Goal: Information Seeking & Learning: Learn about a topic

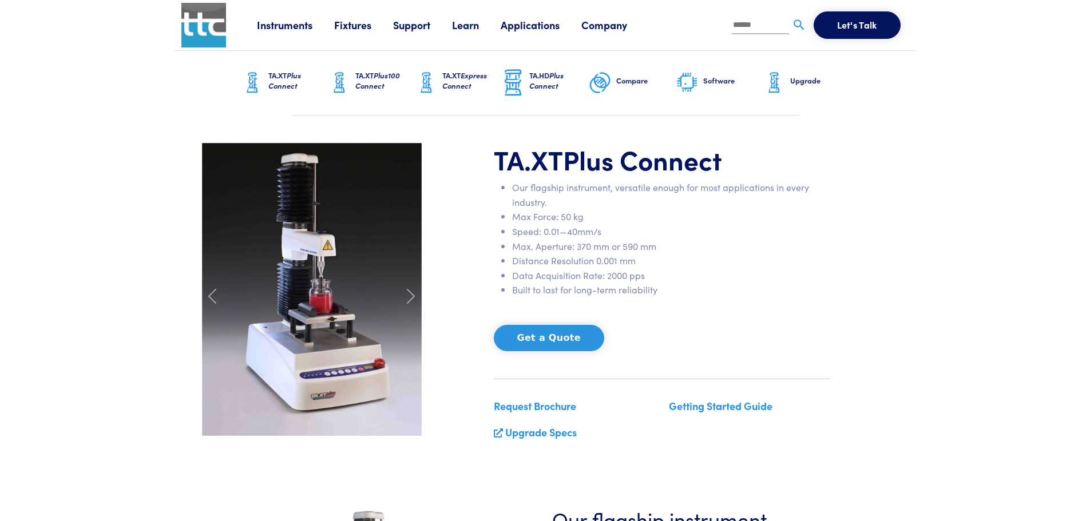
click at [541, 404] on link "Request Brochure" at bounding box center [535, 406] width 82 height 14
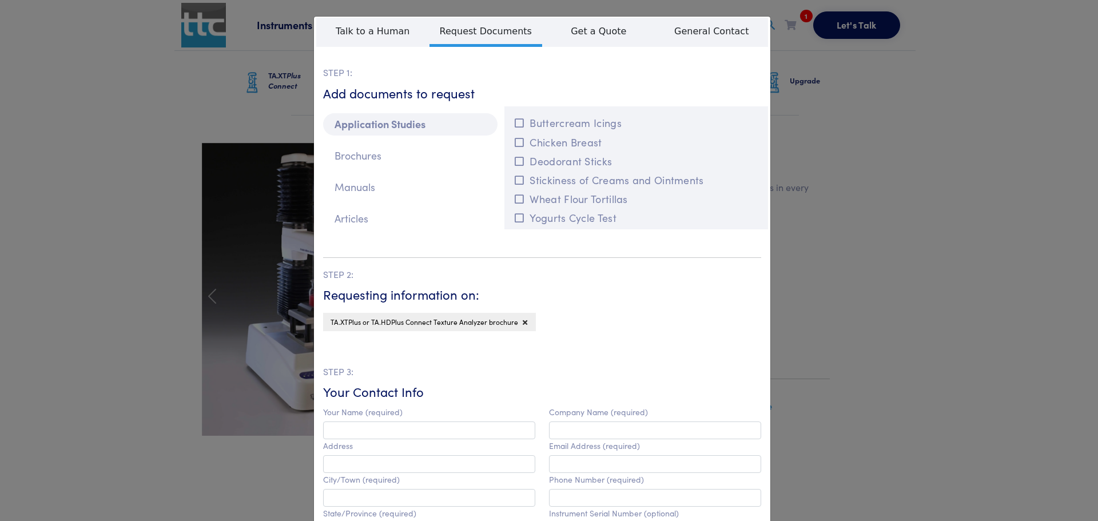
click at [945, 172] on div "**********" at bounding box center [549, 260] width 1098 height 521
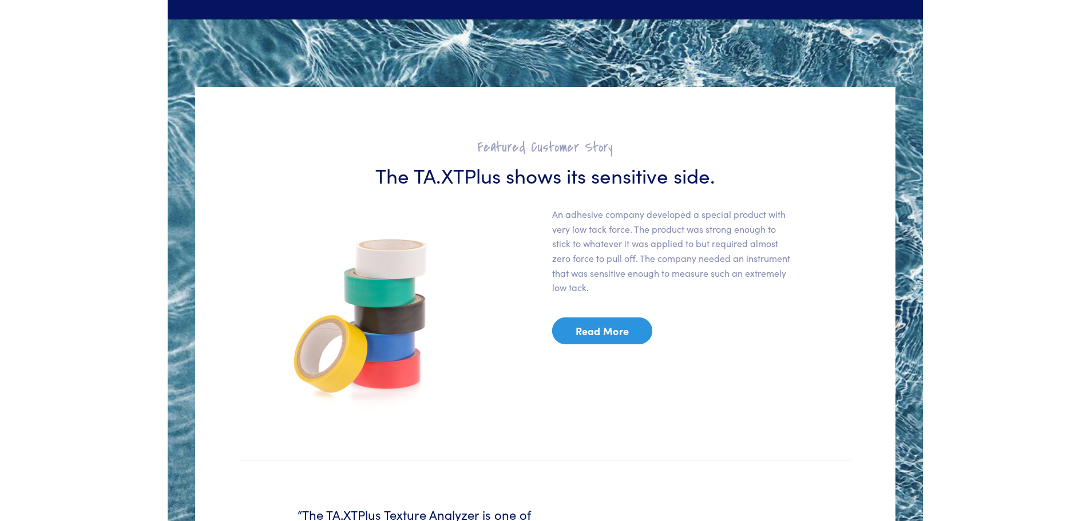
scroll to position [1945, 0]
click at [582, 337] on link "Read More" at bounding box center [602, 330] width 101 height 27
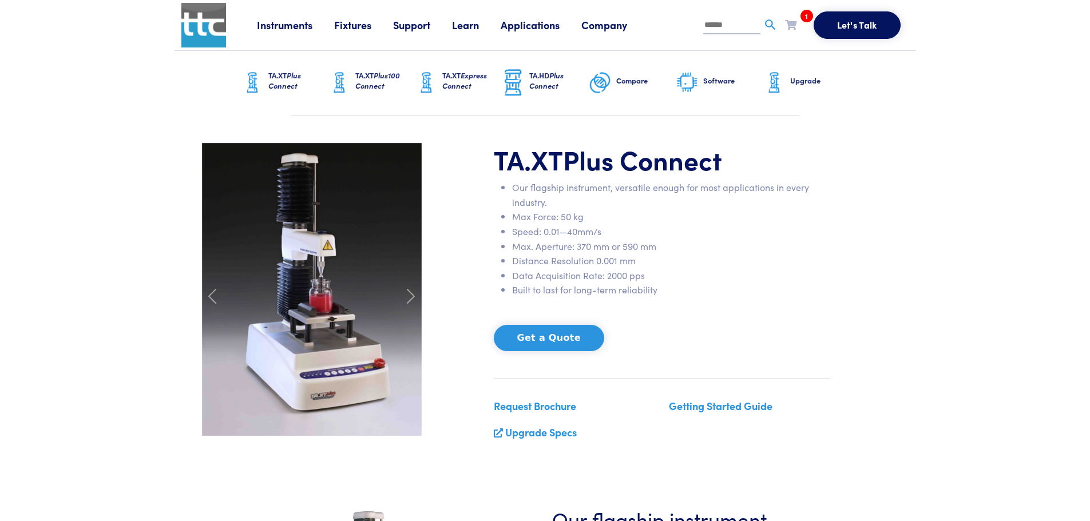
click at [292, 26] on link "Instruments" at bounding box center [295, 25] width 77 height 14
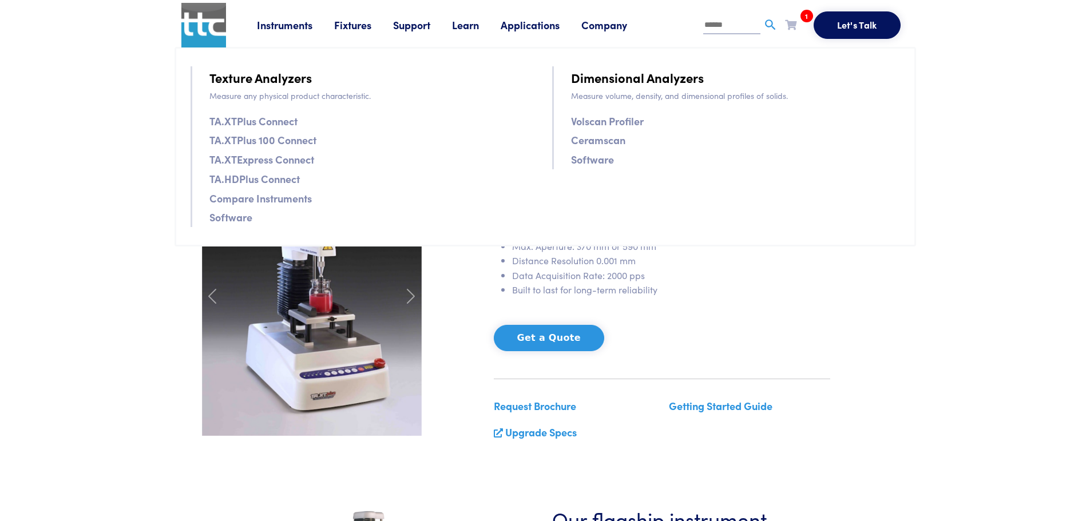
click at [362, 26] on link "Fixtures" at bounding box center [363, 25] width 59 height 14
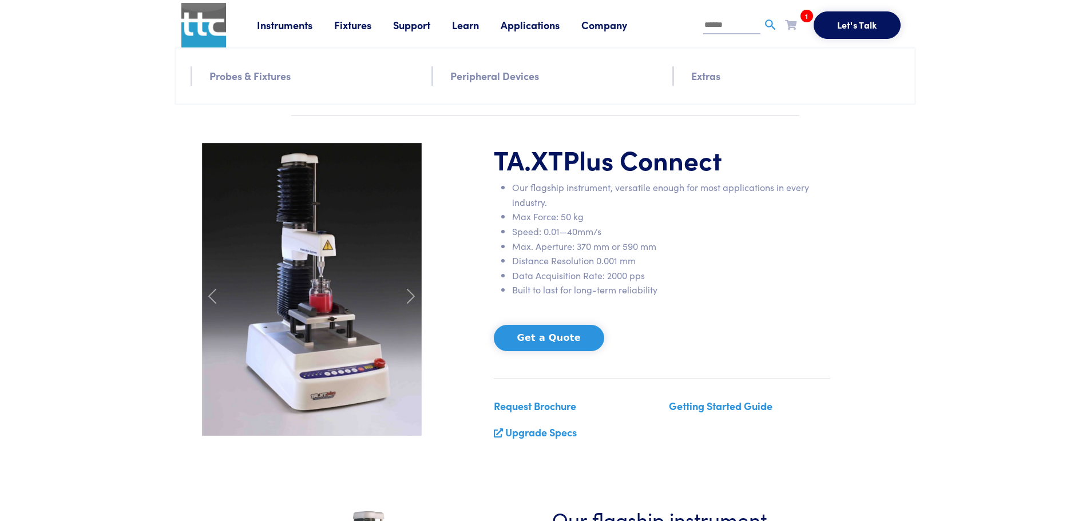
click at [238, 76] on link "Probes & Fixtures" at bounding box center [249, 75] width 81 height 17
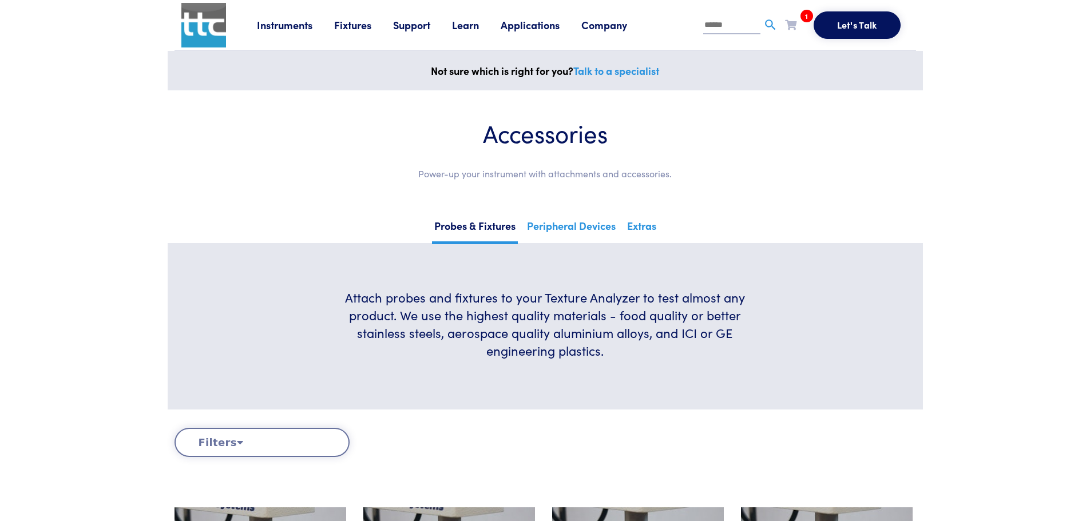
click at [277, 24] on link "Instruments" at bounding box center [295, 25] width 77 height 14
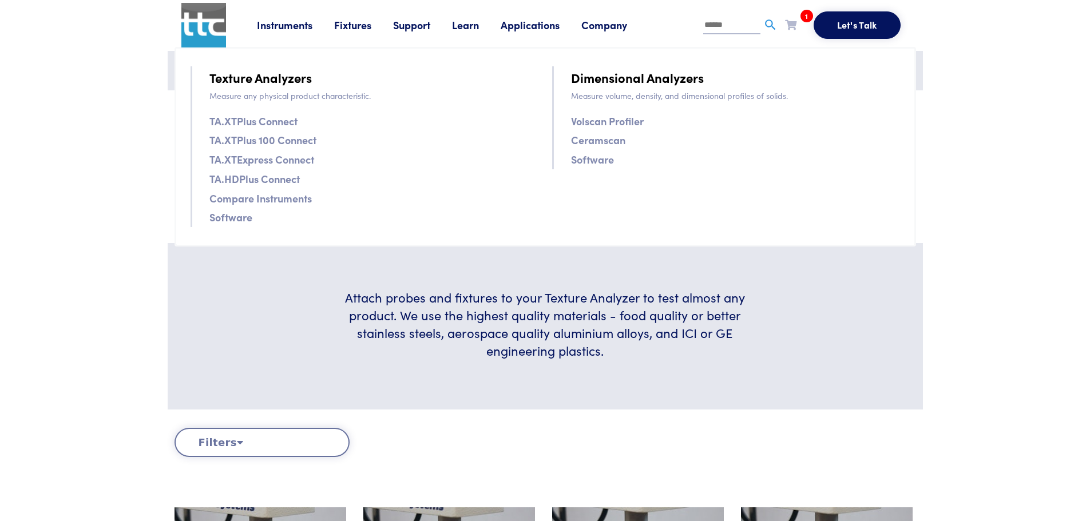
click at [263, 118] on link "TA.XTPlus Connect" at bounding box center [253, 121] width 88 height 17
